Goal: Task Accomplishment & Management: Use online tool/utility

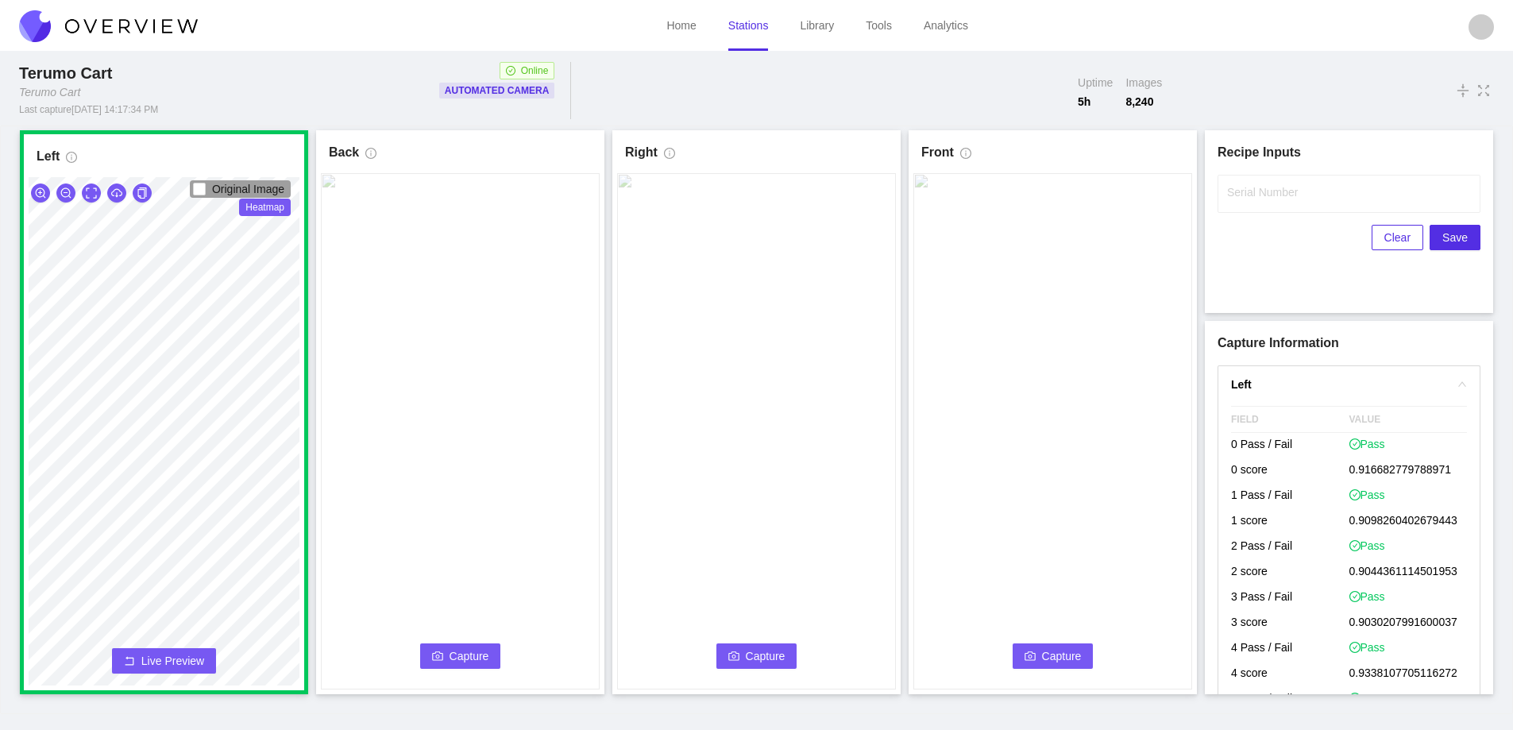
click at [455, 657] on span "Capture" at bounding box center [469, 655] width 40 height 17
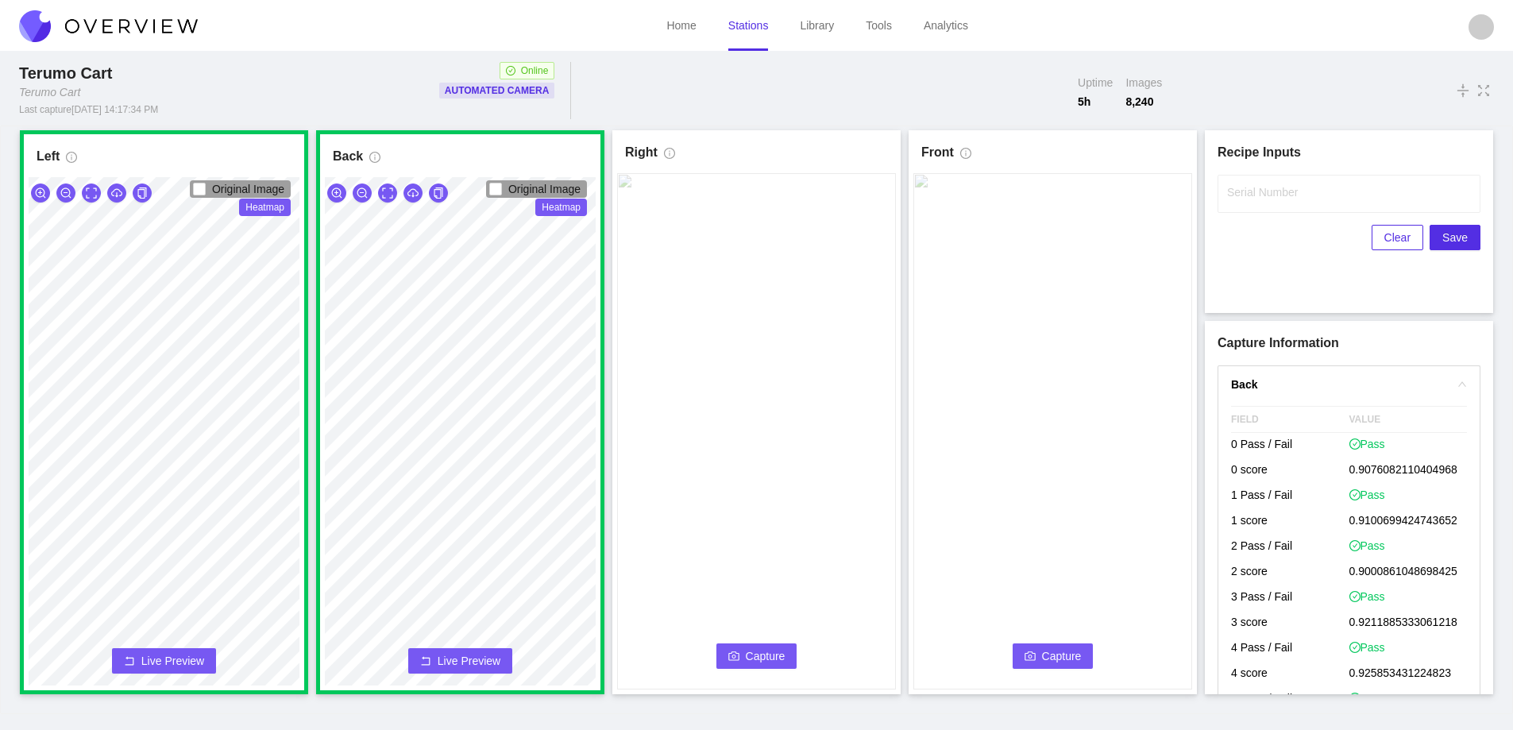
click at [747, 659] on span "Capture" at bounding box center [766, 655] width 40 height 17
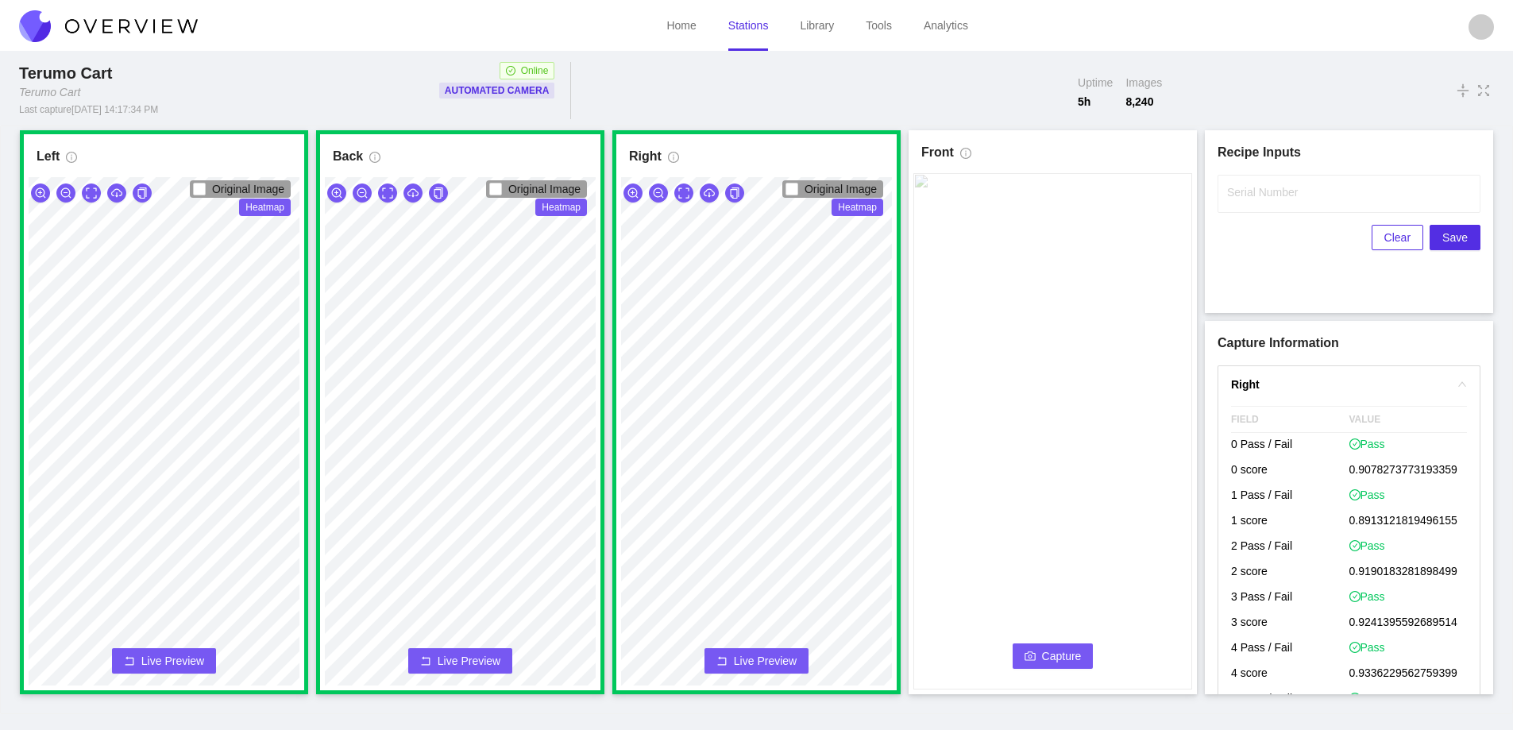
click at [1051, 652] on span "Capture" at bounding box center [1062, 655] width 40 height 17
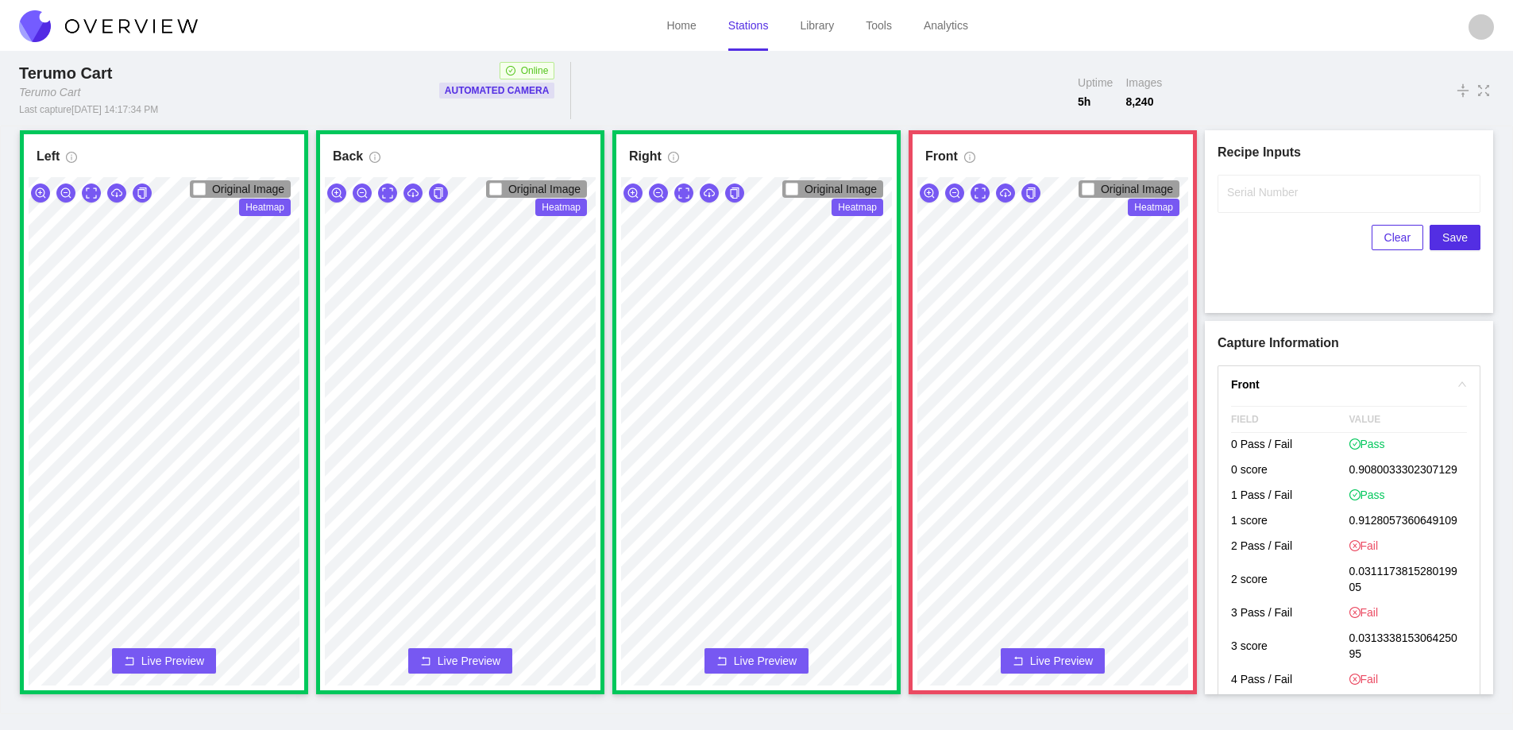
click at [1032, 655] on span "Live Preview" at bounding box center [1061, 661] width 63 height 16
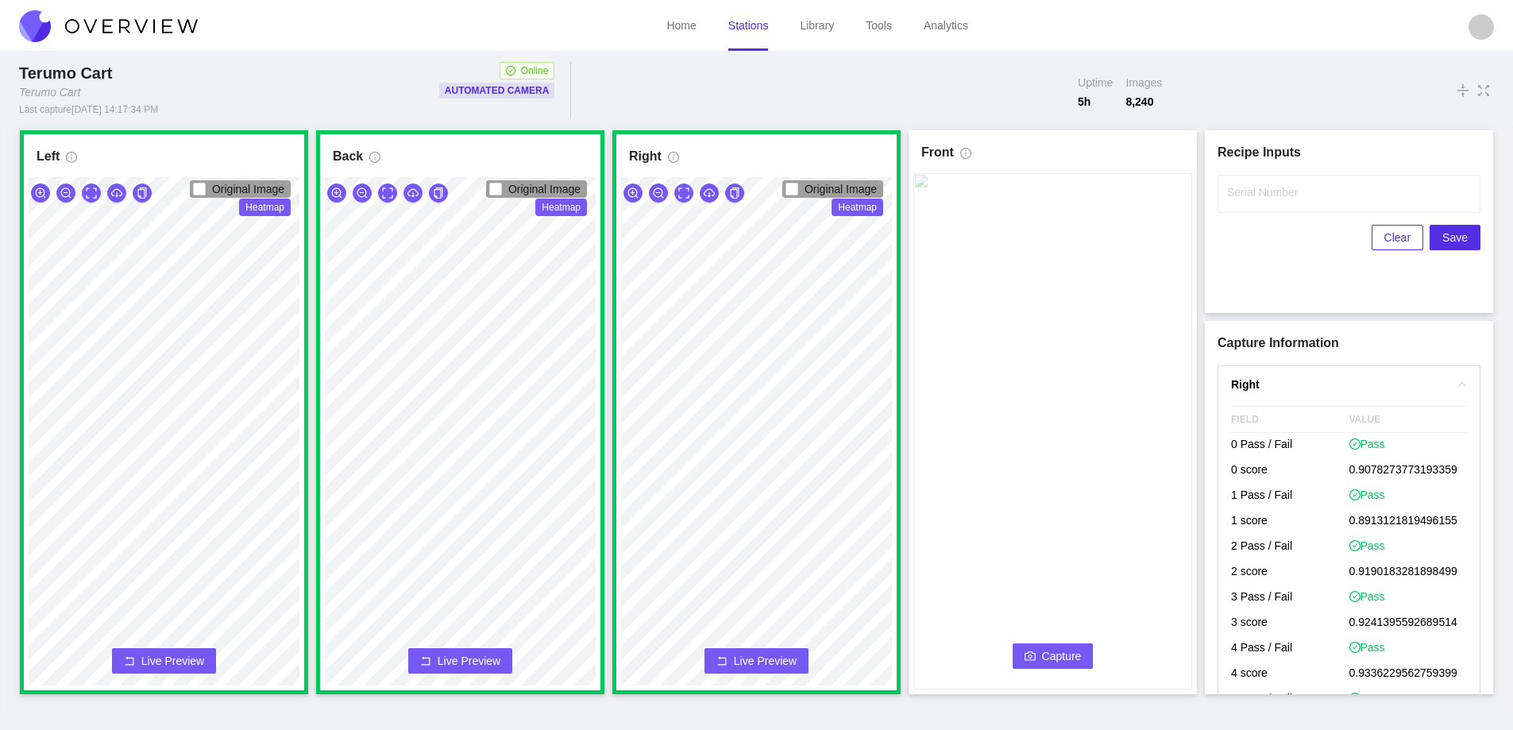
click at [1032, 655] on icon "camera" at bounding box center [1029, 655] width 11 height 9
click at [1227, 193] on label "Serial Number" at bounding box center [1262, 192] width 71 height 16
click at [1227, 193] on input "Serial Number" at bounding box center [1348, 194] width 263 height 38
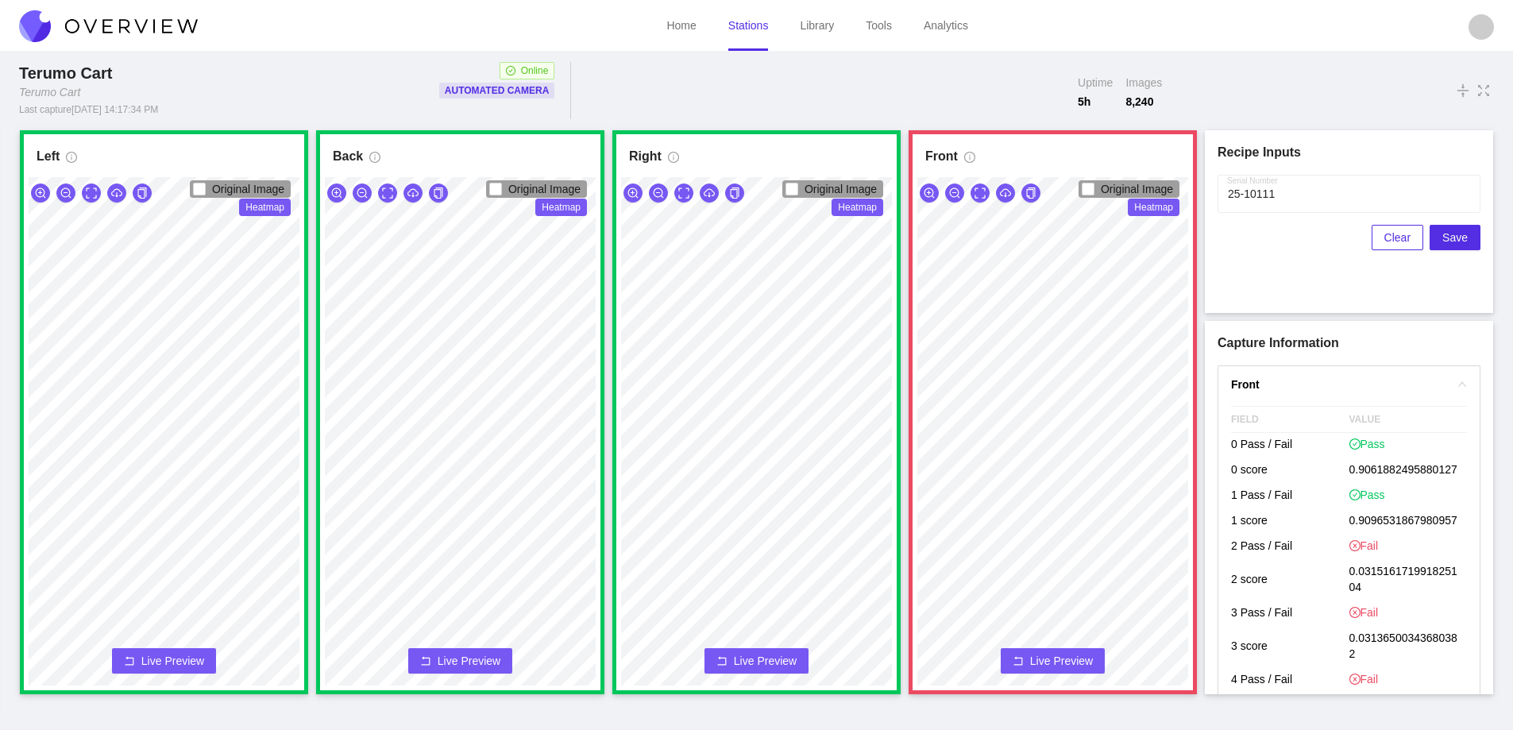
click at [1039, 653] on span "Live Preview" at bounding box center [1061, 661] width 63 height 16
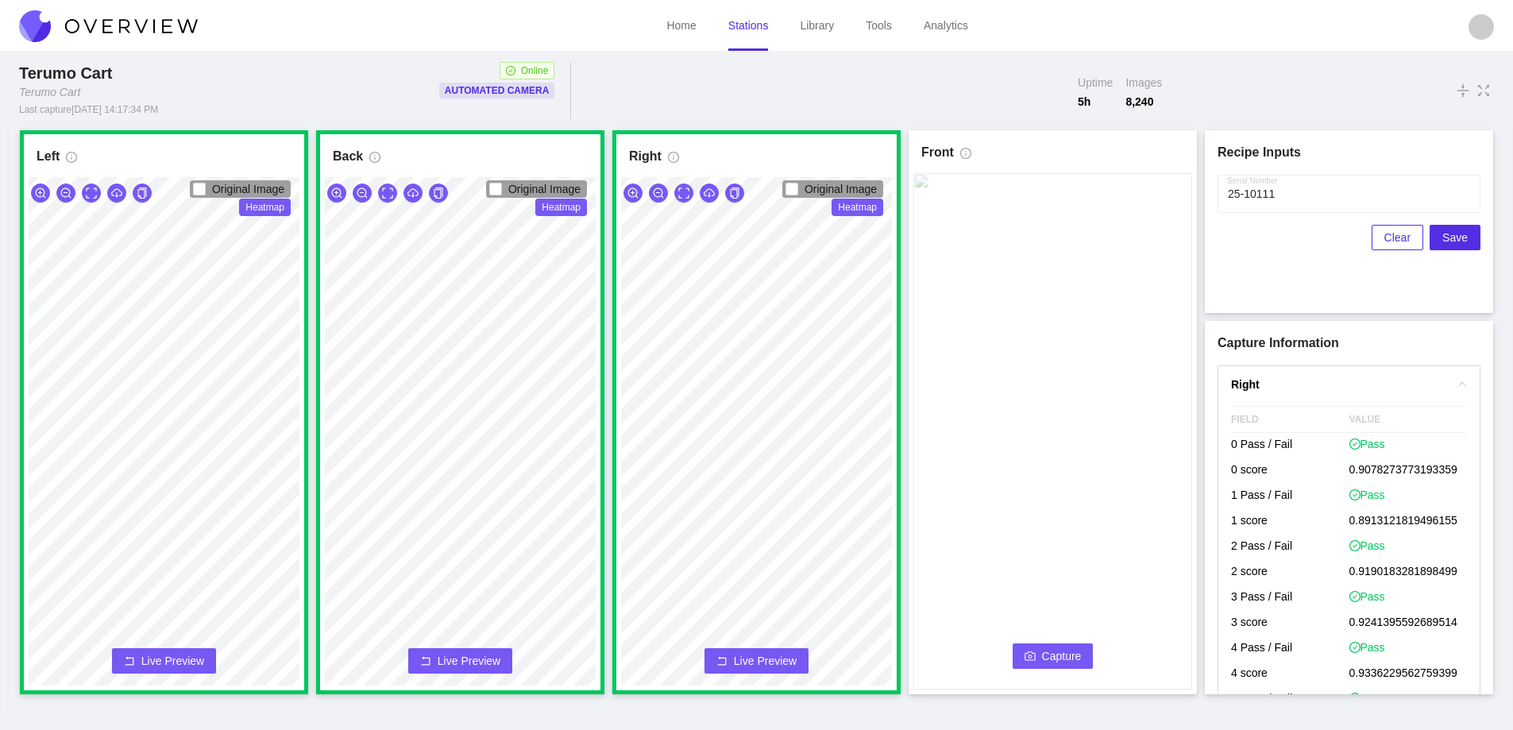
click at [749, 657] on span "Live Preview" at bounding box center [765, 661] width 63 height 16
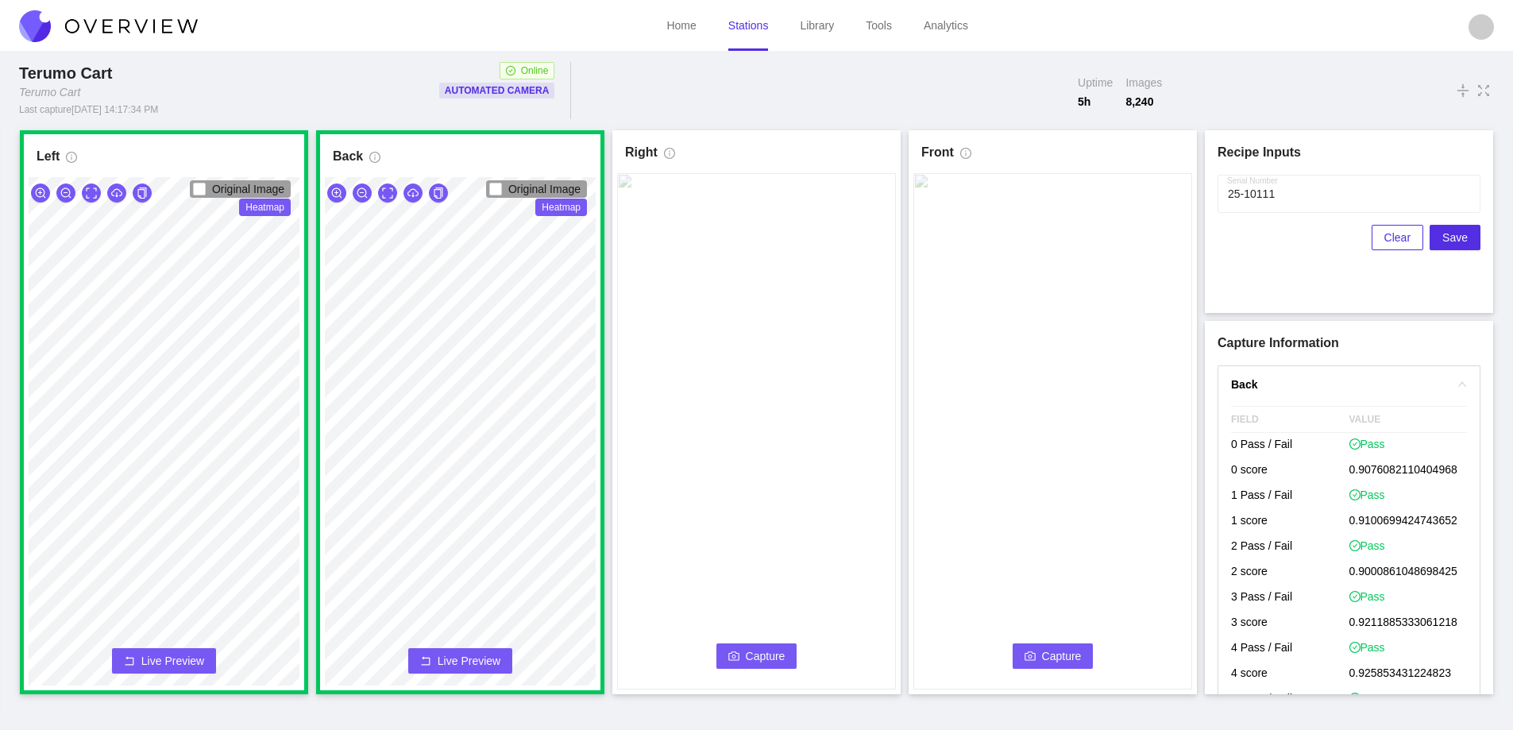
click at [453, 654] on span "Live Preview" at bounding box center [469, 661] width 63 height 16
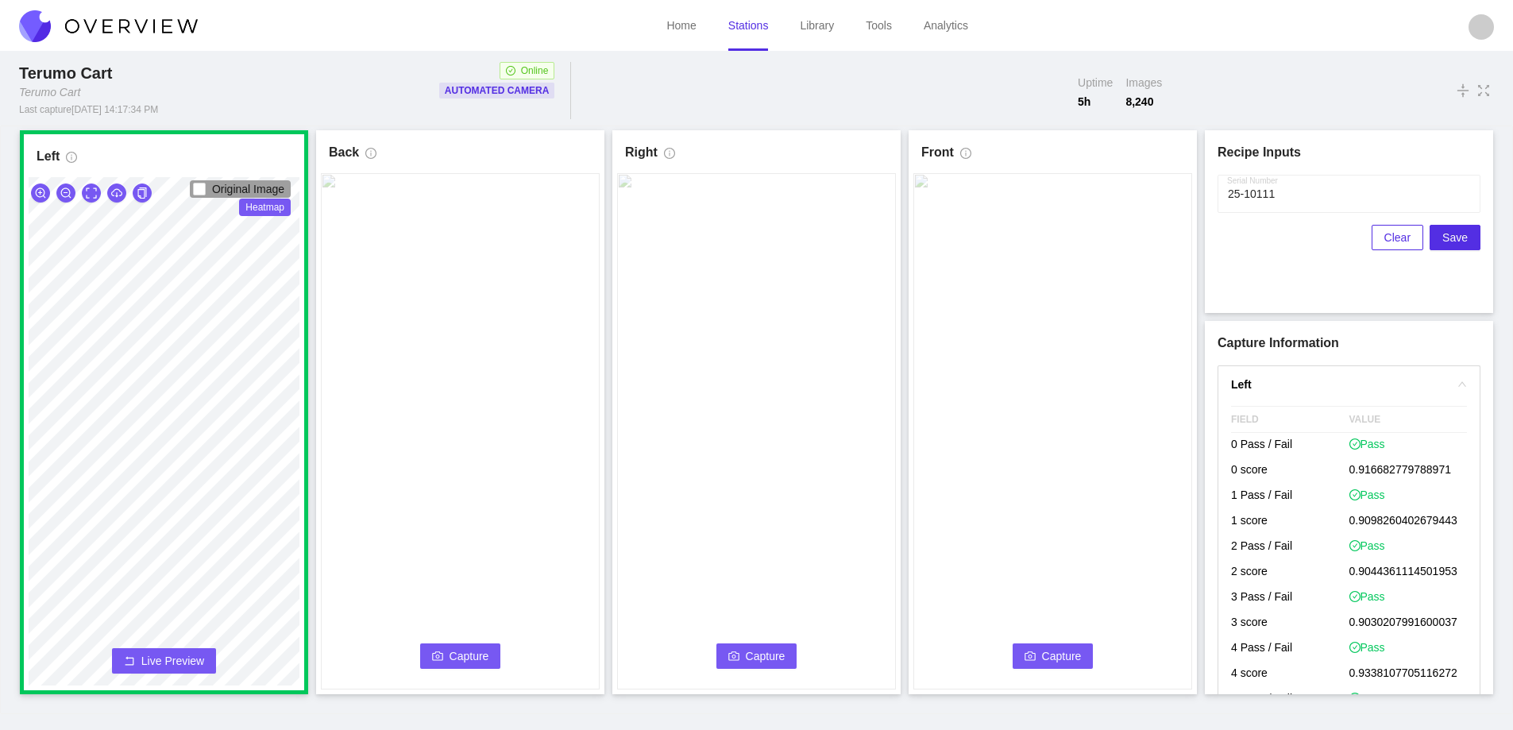
click at [151, 654] on span "Live Preview" at bounding box center [172, 661] width 63 height 16
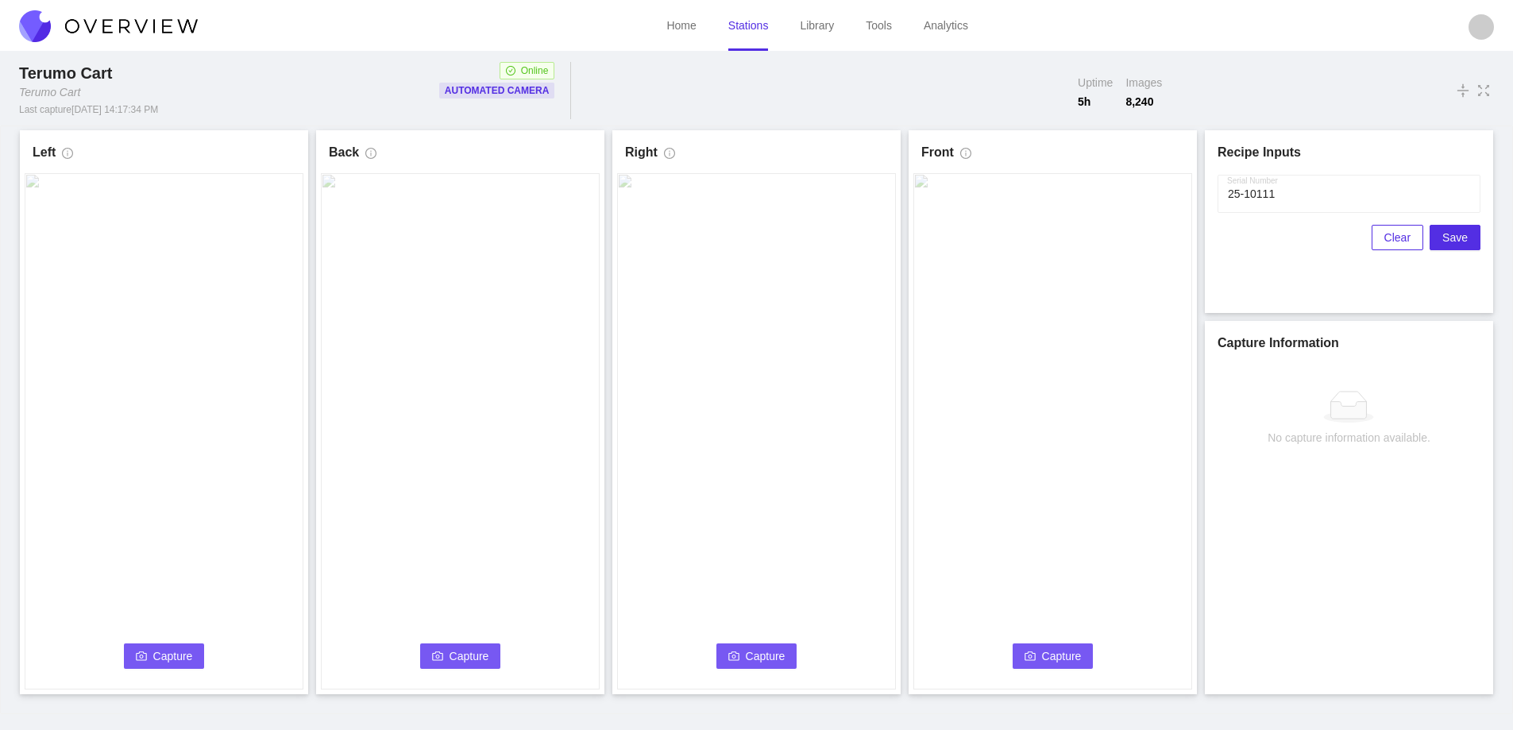
click at [156, 648] on span "Capture" at bounding box center [173, 655] width 40 height 17
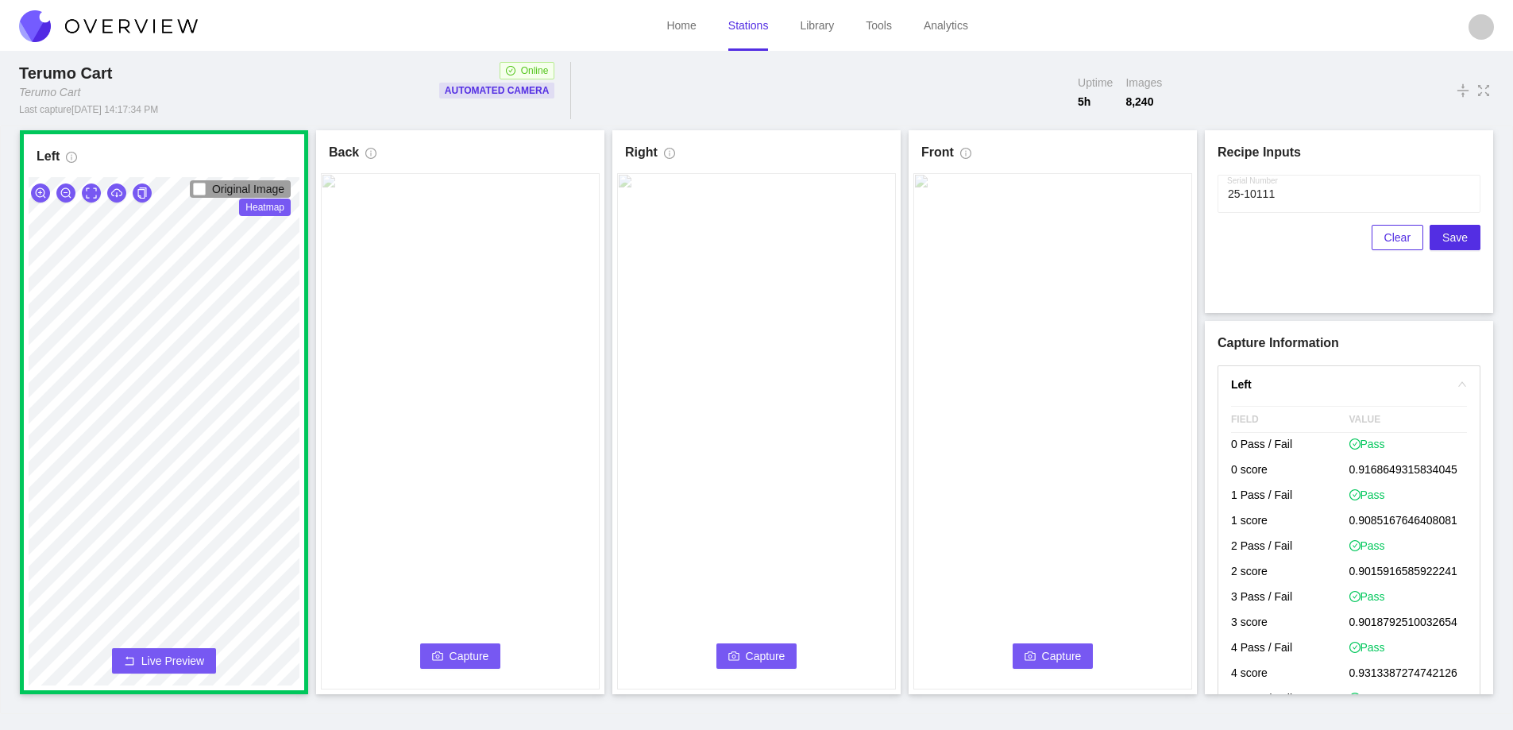
click at [455, 650] on span "Capture" at bounding box center [469, 655] width 40 height 17
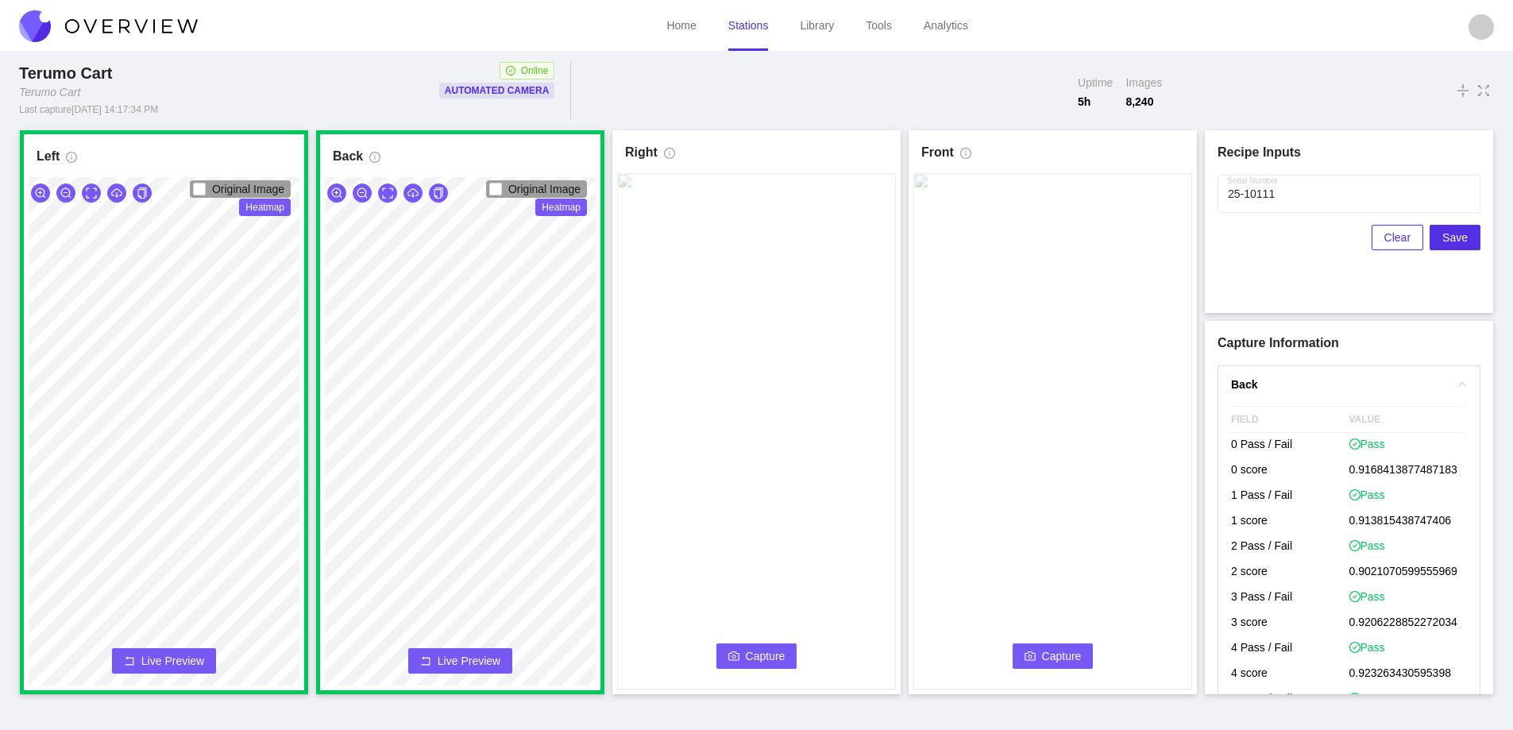
click at [745, 656] on button "Capture" at bounding box center [756, 655] width 81 height 25
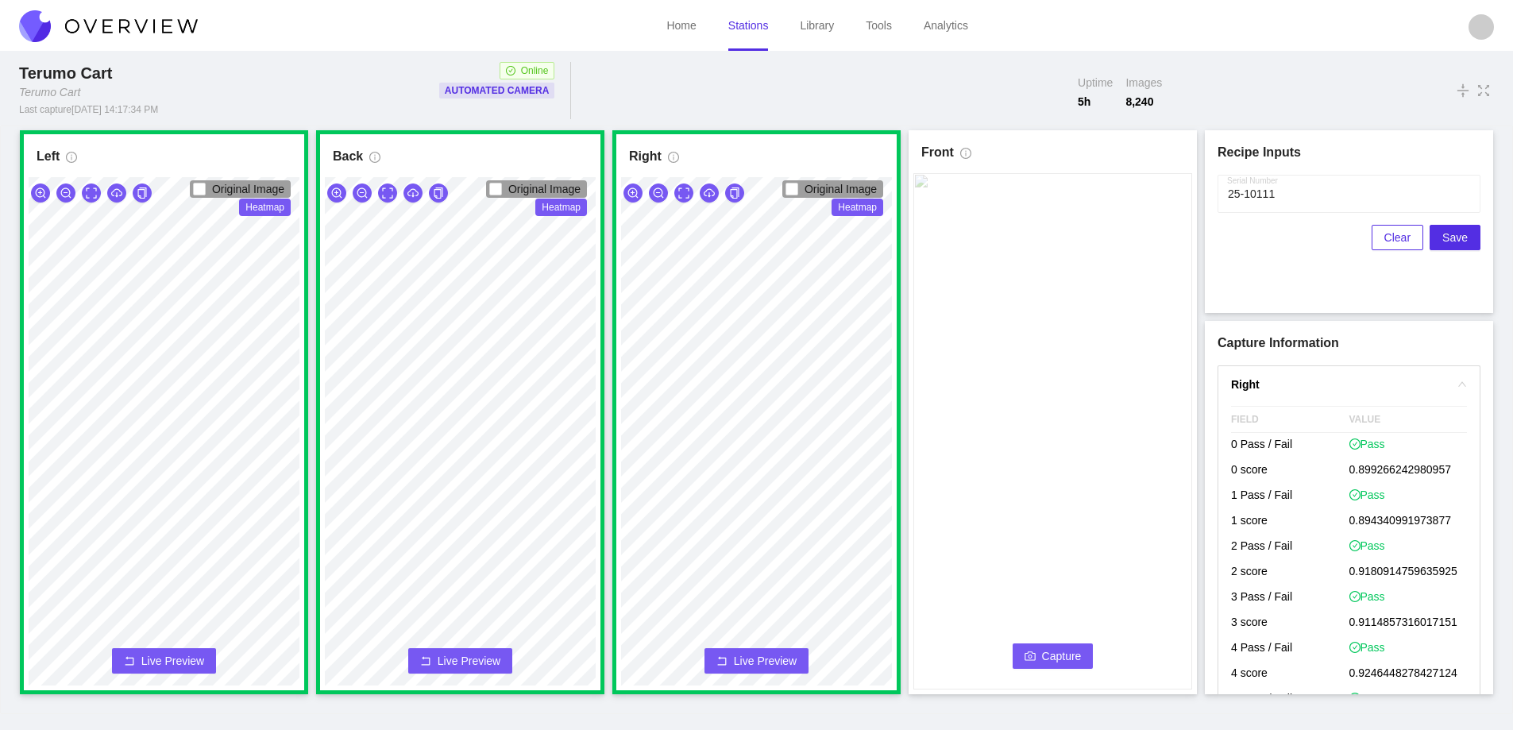
click at [1047, 655] on span "Capture" at bounding box center [1062, 655] width 40 height 17
click at [1276, 192] on input "Serial Number" at bounding box center [1348, 194] width 263 height 38
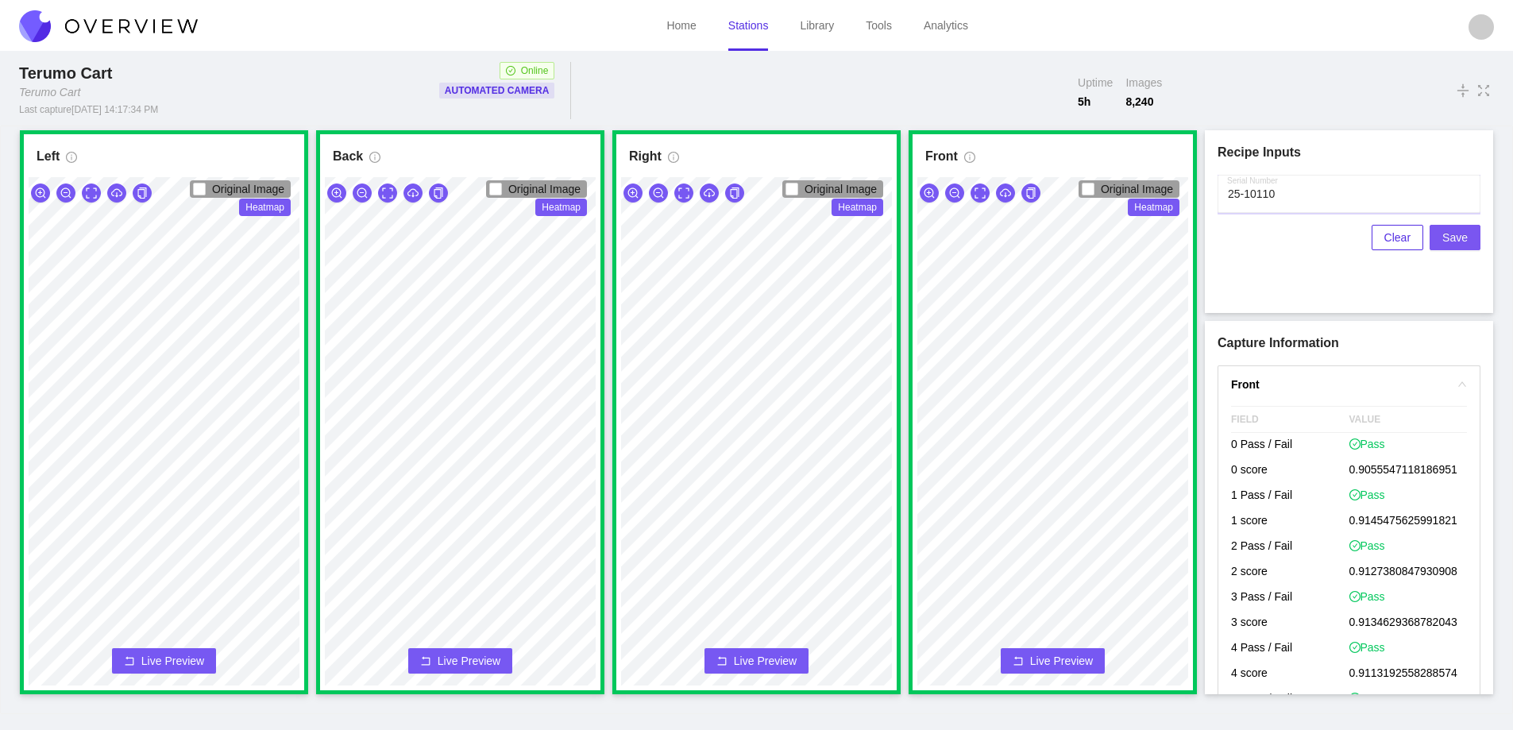
type input "25-10110"
click at [1456, 239] on span "Save" at bounding box center [1454, 237] width 25 height 17
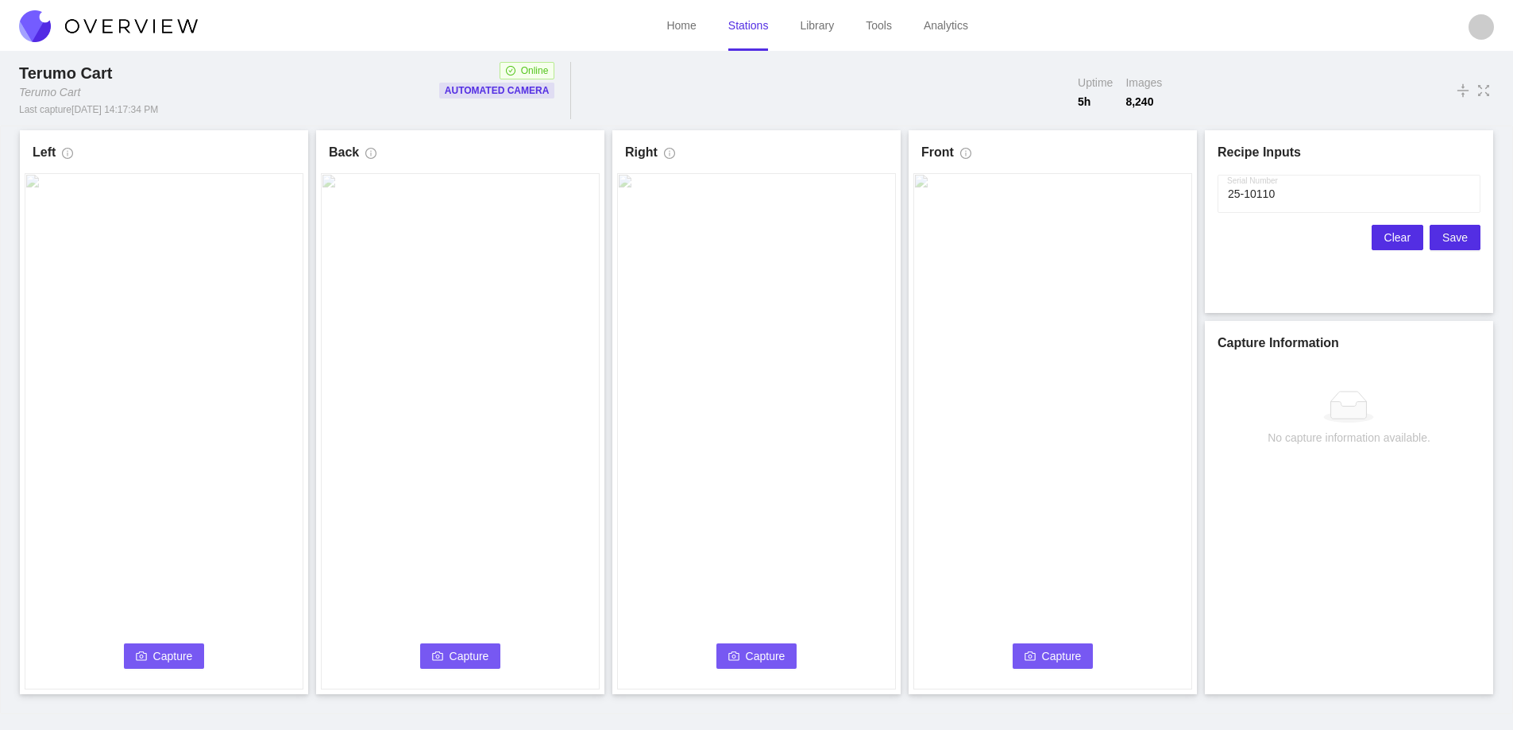
click at [1400, 234] on span "Clear" at bounding box center [1397, 237] width 26 height 17
